Goal: Check status: Check status

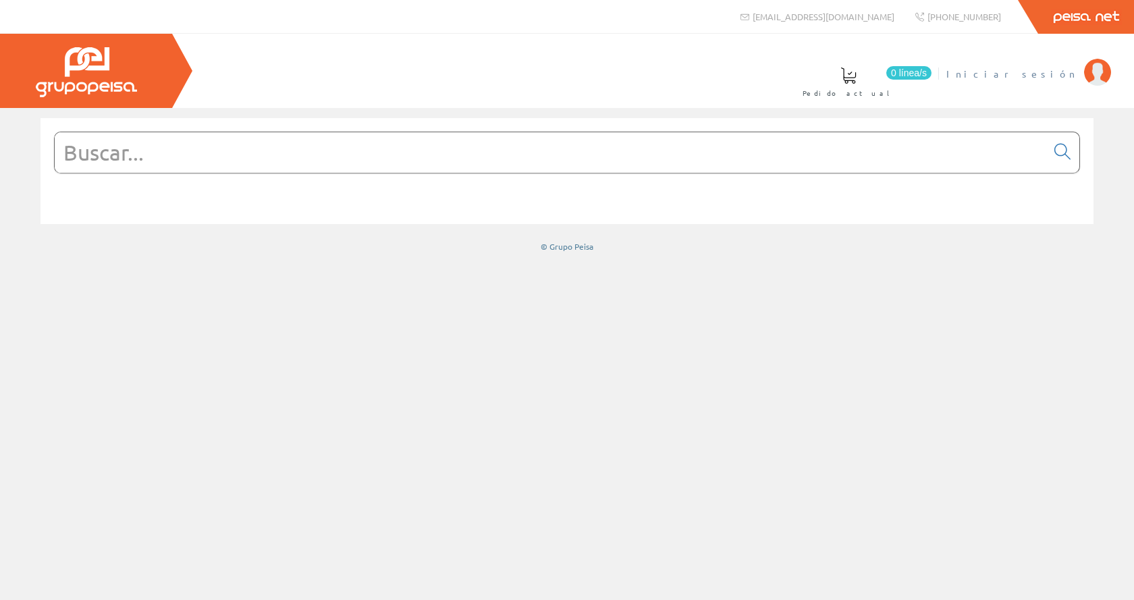
click at [1045, 74] on span "Iniciar sesión" at bounding box center [1012, 74] width 131 height 14
click at [1041, 68] on span "Inma Catalán" at bounding box center [1021, 74] width 111 height 14
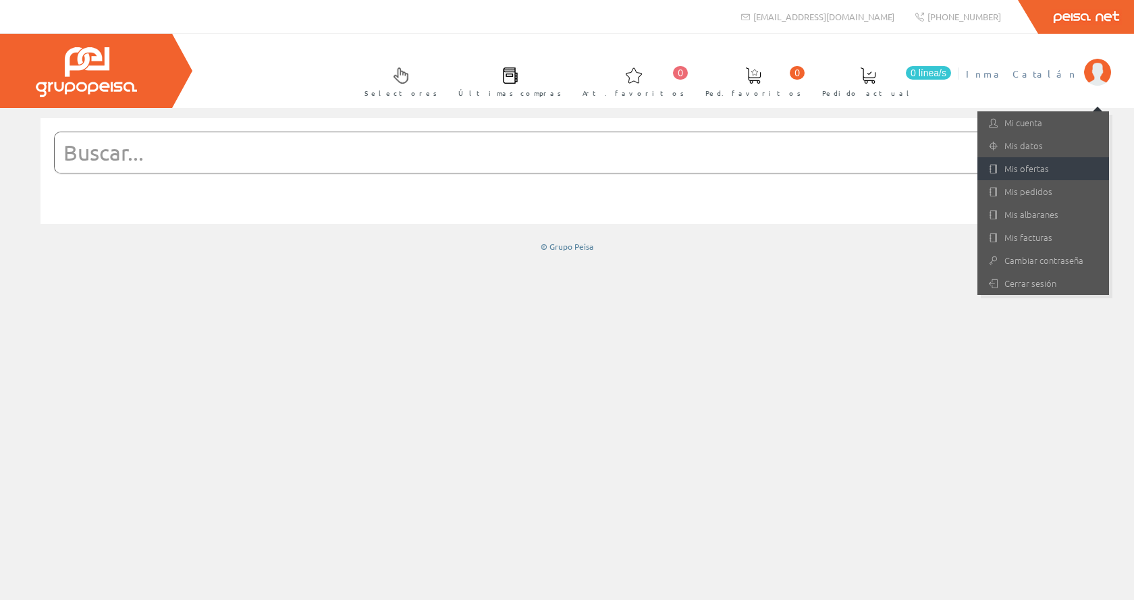
click at [1044, 171] on link "Mis ofertas" at bounding box center [1044, 168] width 132 height 23
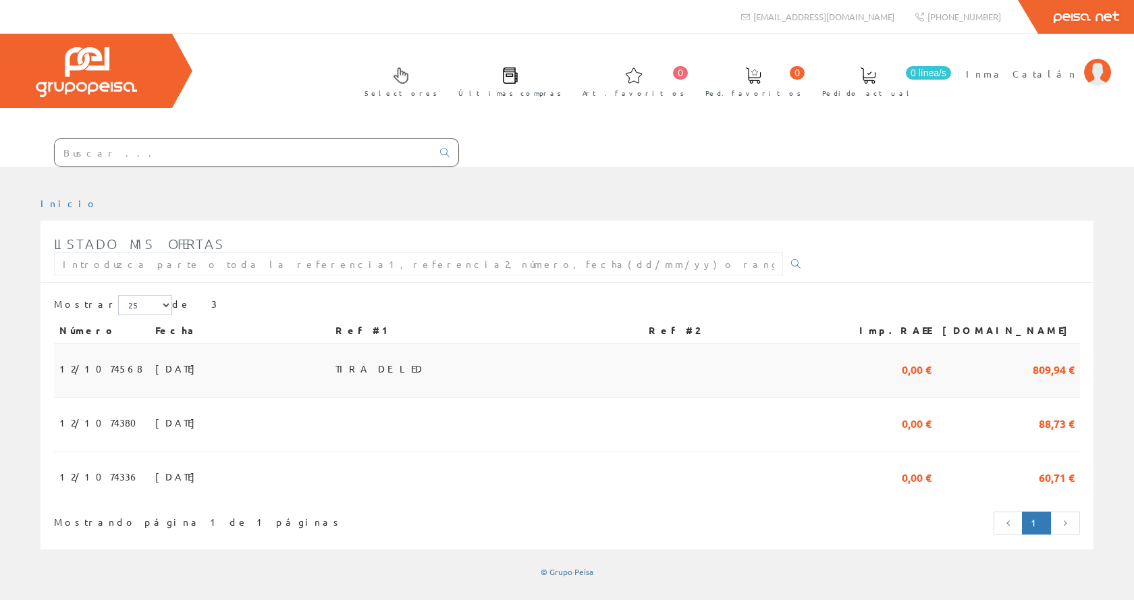
click at [157, 357] on span "[DATE]" at bounding box center [178, 368] width 47 height 23
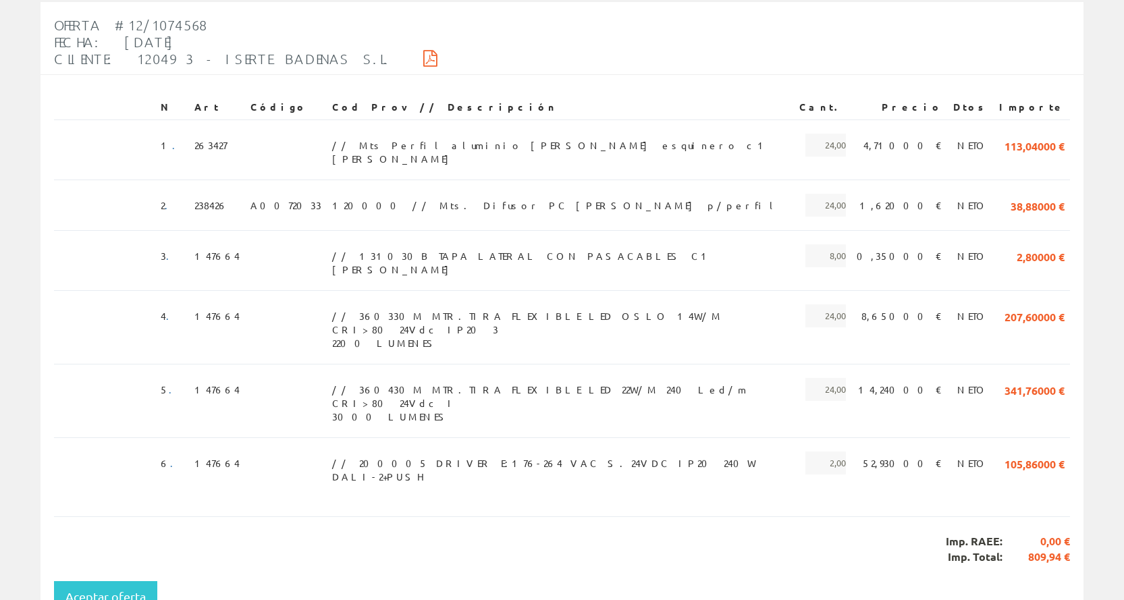
scroll to position [135, 0]
